Goal: Task Accomplishment & Management: Manage account settings

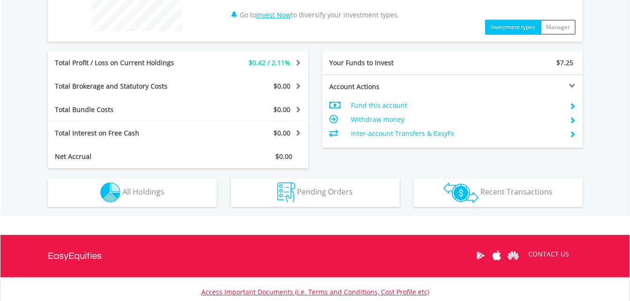
scroll to position [426, 0]
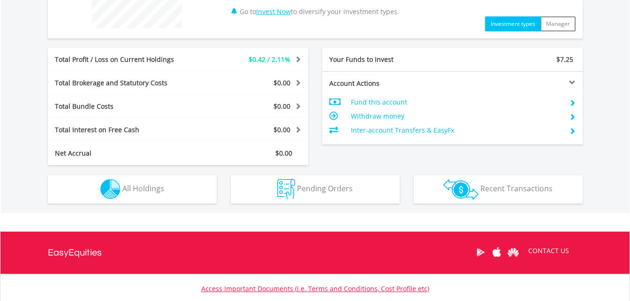
click at [374, 102] on td "Fund this account" at bounding box center [456, 102] width 211 height 14
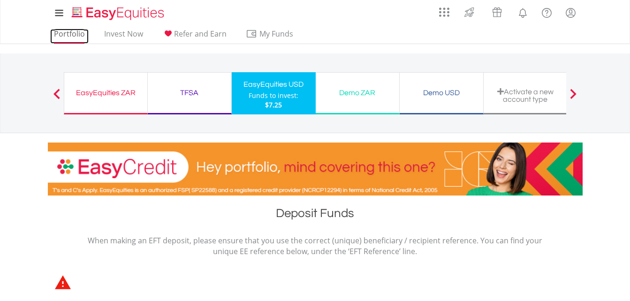
click at [74, 35] on link "Portfolio" at bounding box center [69, 36] width 38 height 15
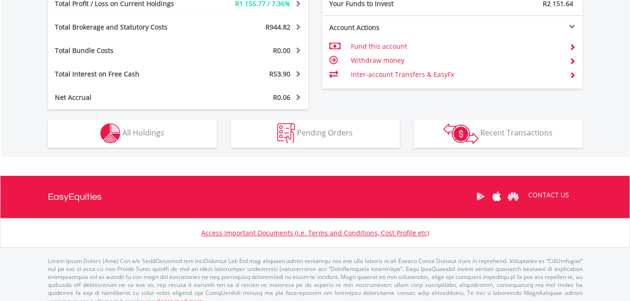
scroll to position [549, 0]
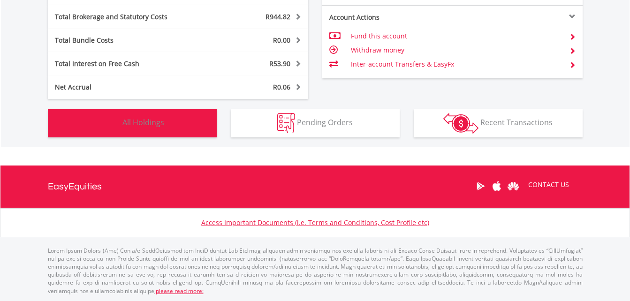
click at [134, 126] on span "All Holdings" at bounding box center [143, 122] width 42 height 10
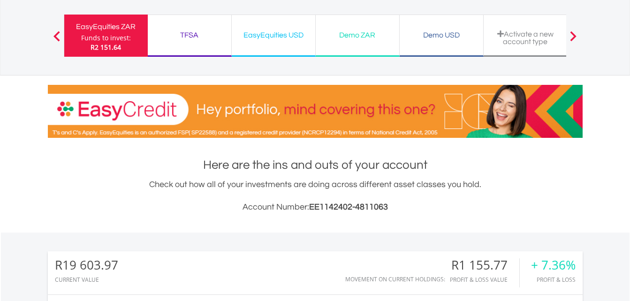
scroll to position [0, 0]
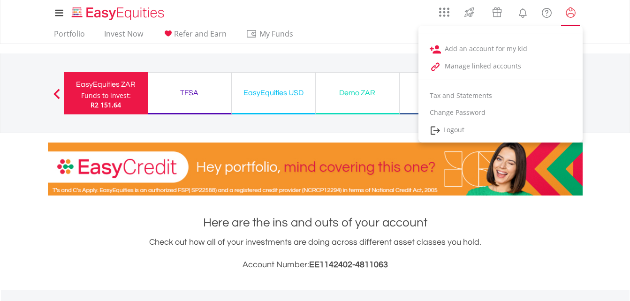
click at [572, 13] on lord-icon "My Profile" at bounding box center [571, 13] width 12 height 12
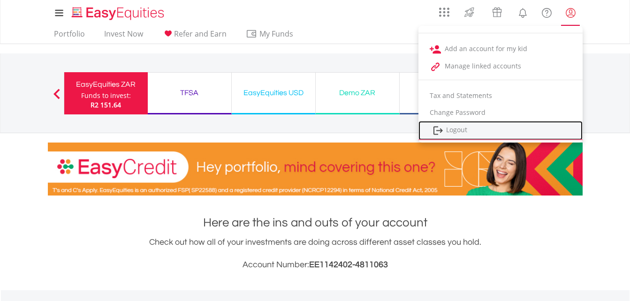
click at [463, 128] on link "Logout" at bounding box center [500, 130] width 164 height 19
